Goal: Task Accomplishment & Management: Complete application form

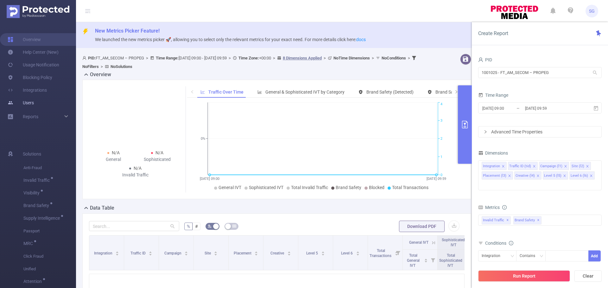
click at [24, 106] on link "Users" at bounding box center [21, 103] width 26 height 13
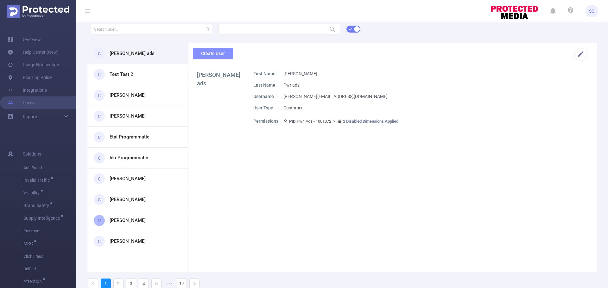
click at [215, 53] on button "Create User" at bounding box center [213, 53] width 40 height 11
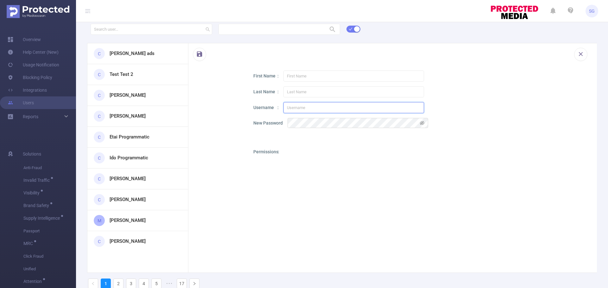
click at [320, 106] on input "text" at bounding box center [353, 107] width 141 height 11
paste input "abhinav.namasani@publicismedia.com"
drag, startPoint x: 301, startPoint y: 107, endPoint x: 264, endPoint y: 107, distance: 37.7
click at [264, 107] on div "Username abhinav.namasani@publicismedia.com" at bounding box center [419, 107] width 332 height 11
type input "abhinav.namasani@publicismedia.com"
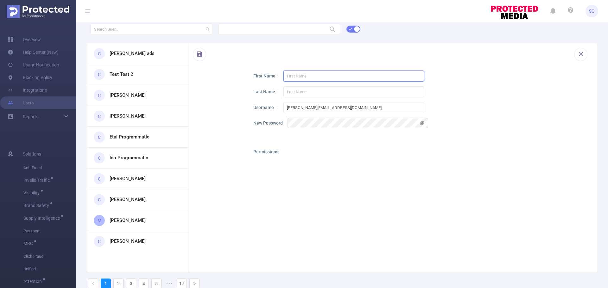
click at [322, 78] on input "text" at bounding box center [353, 76] width 141 height 11
paste input "abhinav"
click at [287, 75] on input "abhinav" at bounding box center [353, 76] width 141 height 11
type input "Abhinav"
drag, startPoint x: 320, startPoint y: 107, endPoint x: 304, endPoint y: 107, distance: 16.2
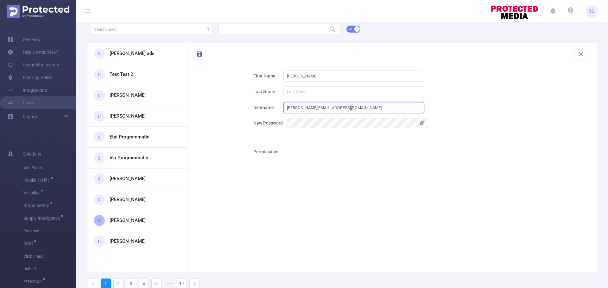
click at [304, 107] on input "abhinav.namasani@publicismedia.com" at bounding box center [353, 107] width 141 height 11
click at [301, 95] on input "text" at bounding box center [353, 91] width 141 height 11
paste input "amasani"
type input "Namasani"
click at [347, 109] on input "abhinav.namasani@publicismedia.com" at bounding box center [353, 107] width 141 height 11
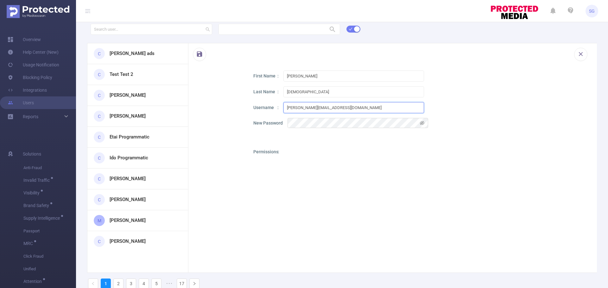
click at [347, 109] on input "abhinav.namasani@publicismedia.com" at bounding box center [353, 107] width 141 height 11
click at [421, 124] on icon "icon: eye-invisible" at bounding box center [422, 123] width 4 height 4
click at [199, 58] on button "button" at bounding box center [199, 54] width 13 height 13
click at [473, 85] on div "First Name Abhinav Last Name Namasani Username abhinav.namasani@publicismedia.c…" at bounding box center [419, 207] width 332 height 272
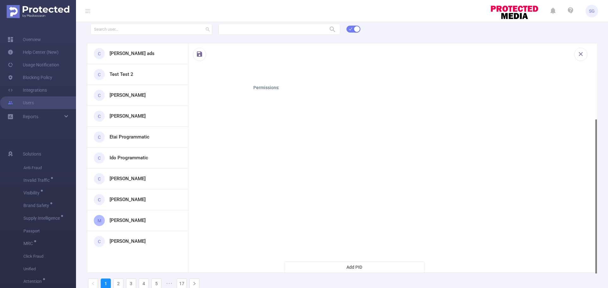
scroll to position [32, 0]
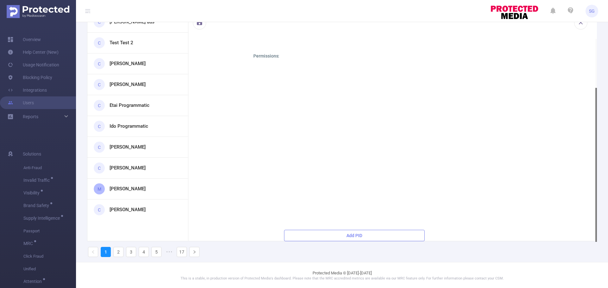
click at [329, 233] on button "Add PID" at bounding box center [354, 235] width 141 height 11
click at [345, 238] on button "Add PID" at bounding box center [354, 234] width 141 height 11
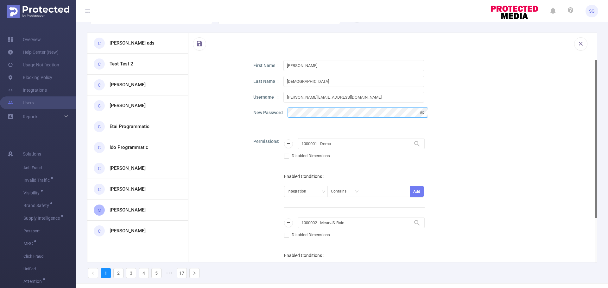
scroll to position [1, 0]
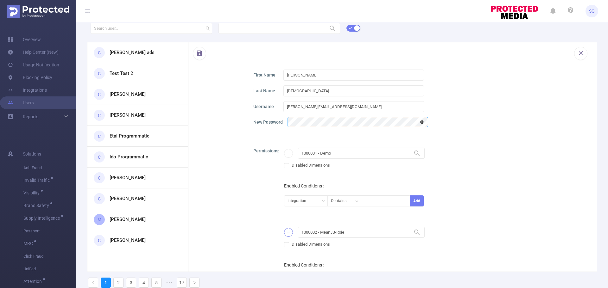
click at [289, 232] on button "button" at bounding box center [288, 232] width 9 height 9
click at [356, 149] on input "1000001 - Demo" at bounding box center [361, 153] width 127 height 11
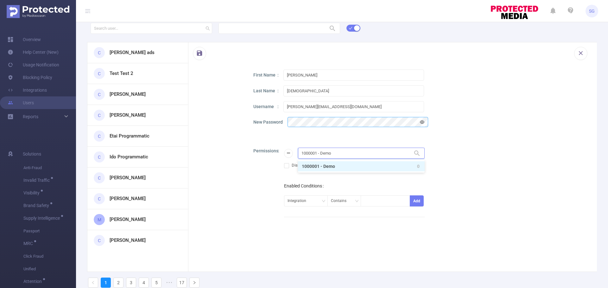
click at [356, 149] on input "1000001 - Demo" at bounding box center [361, 153] width 127 height 11
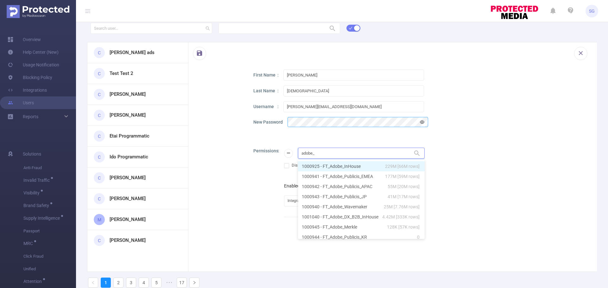
type input "adobe_p"
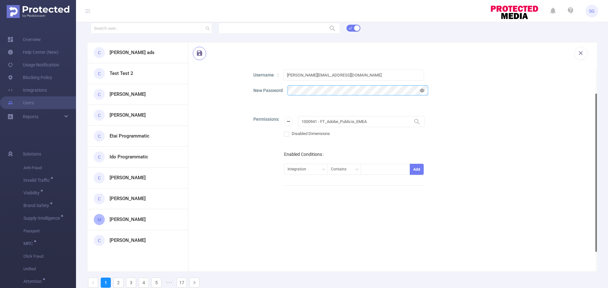
click at [198, 59] on button "button" at bounding box center [199, 53] width 13 height 13
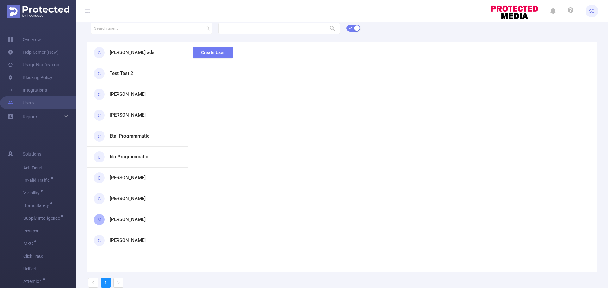
scroll to position [0, 0]
click at [133, 33] on input "text" at bounding box center [152, 29] width 122 height 11
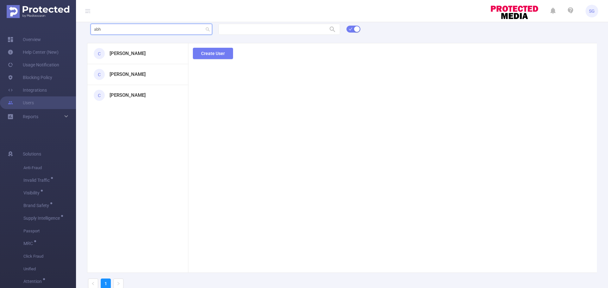
type input "abh"
click at [143, 57] on h3 "Abhinav Namasani" at bounding box center [128, 53] width 36 height 7
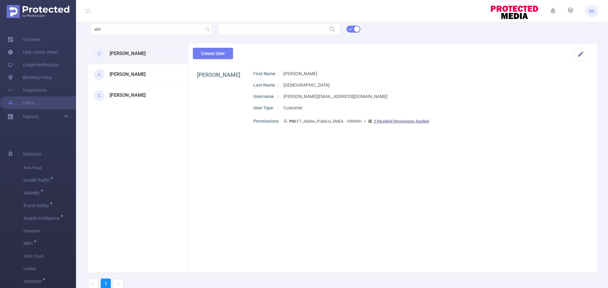
click at [428, 69] on div "Create User" at bounding box center [390, 56] width 408 height 27
click at [345, 98] on p "abhinav.namasani@publicismedia.com" at bounding box center [335, 96] width 104 height 7
copy p "abhinav.namasani@publicismedia.com"
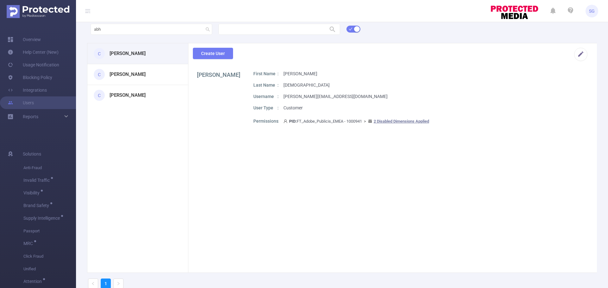
click at [318, 81] on div "First Name Abhinav Last Name Namasani Username abhinav.namasani@publicismedia.c…" at bounding box center [419, 100] width 332 height 59
click at [581, 56] on button "button" at bounding box center [580, 54] width 13 height 13
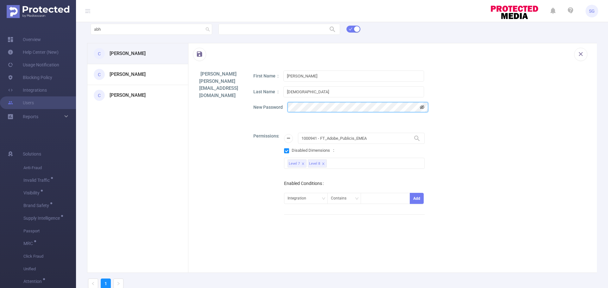
click at [423, 107] on icon "icon: eye-invisible" at bounding box center [422, 107] width 4 height 4
click at [423, 107] on icon "icon: eye" at bounding box center [422, 107] width 4 height 3
click at [196, 187] on div "Abhinav Namasani abhinav.namasani@publicismedia.com First Name Abhinav Last Nam…" at bounding box center [392, 199] width 408 height 256
click at [199, 58] on button "button" at bounding box center [199, 54] width 13 height 13
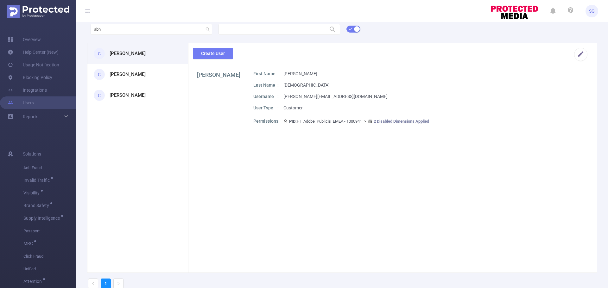
click at [339, 98] on p "abhinav.namasani@publicismedia.com" at bounding box center [335, 96] width 104 height 7
copy p "abhinav.namasani@publicismedia.com"
